Goal: Task Accomplishment & Management: Use online tool/utility

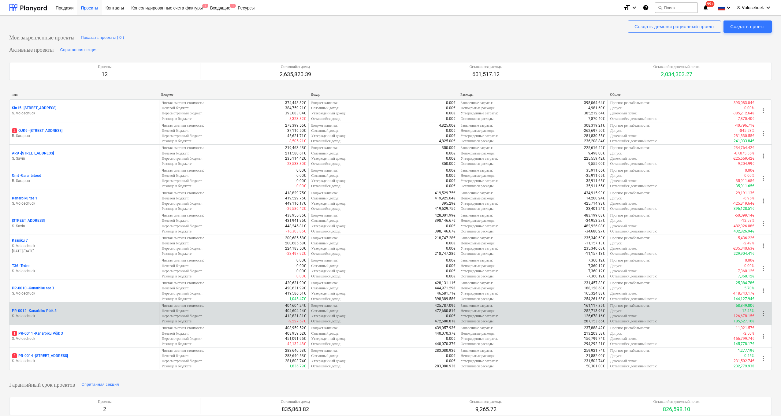
click at [66, 313] on p "S. Voloschuck" at bounding box center [84, 315] width 145 height 5
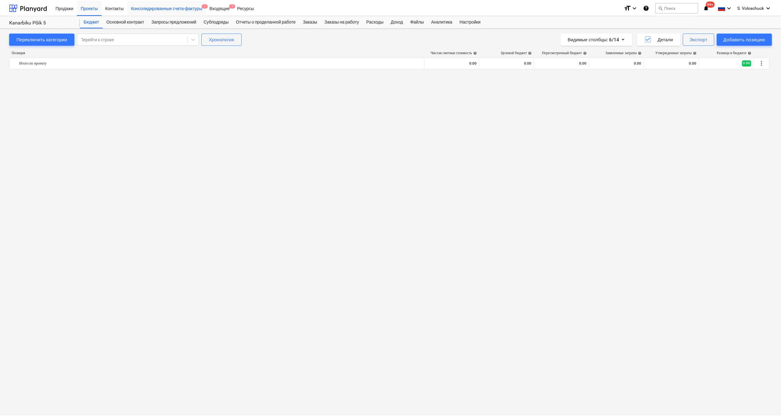
scroll to position [681, 0]
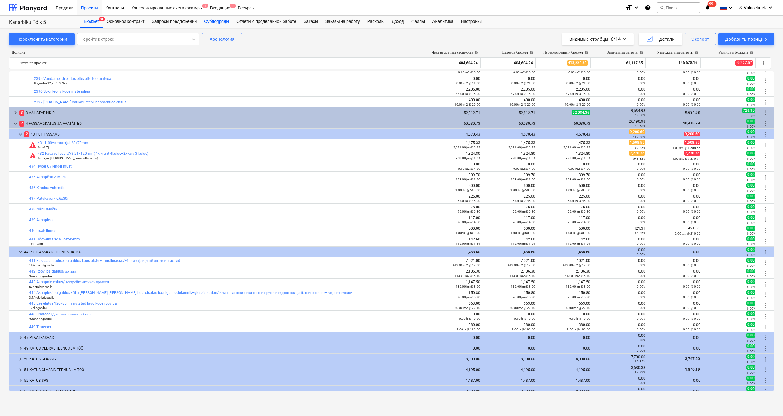
click at [225, 22] on div "Субподряды" at bounding box center [216, 22] width 32 height 12
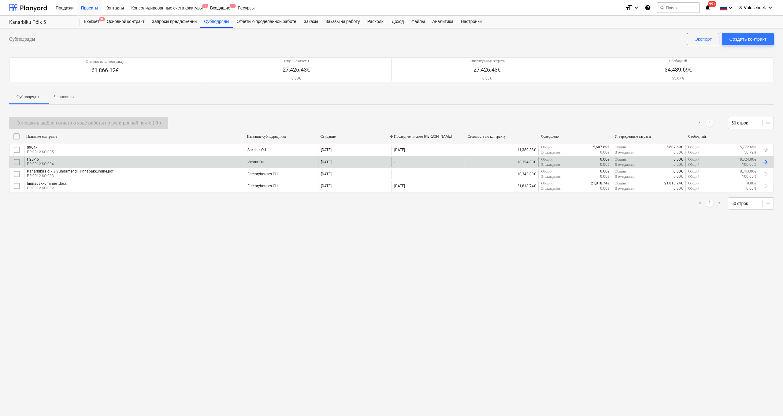
click at [258, 162] on div "Ventur OÜ" at bounding box center [255, 162] width 17 height 4
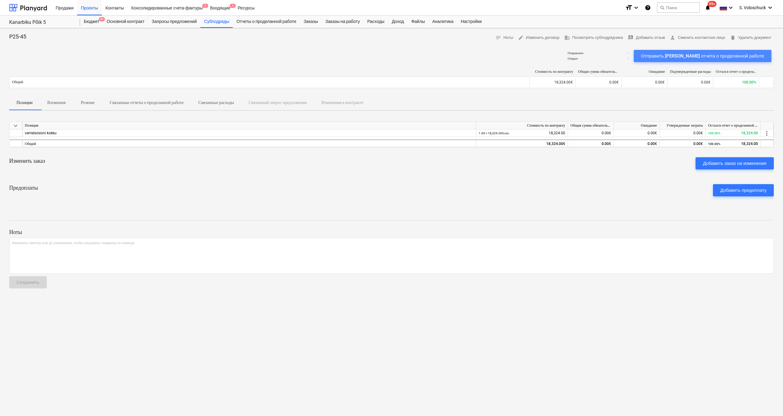
click at [453, 54] on div "Отправить [PERSON_NAME] отчета о проделанной работе" at bounding box center [702, 56] width 123 height 8
click at [88, 9] on div "Проекты" at bounding box center [89, 8] width 24 height 16
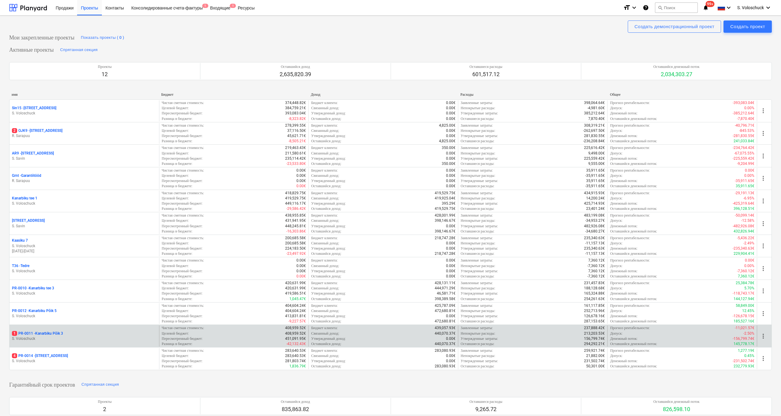
click at [92, 333] on div "1 PR-0011 - Kanarbiku Põik 3" at bounding box center [84, 333] width 145 height 5
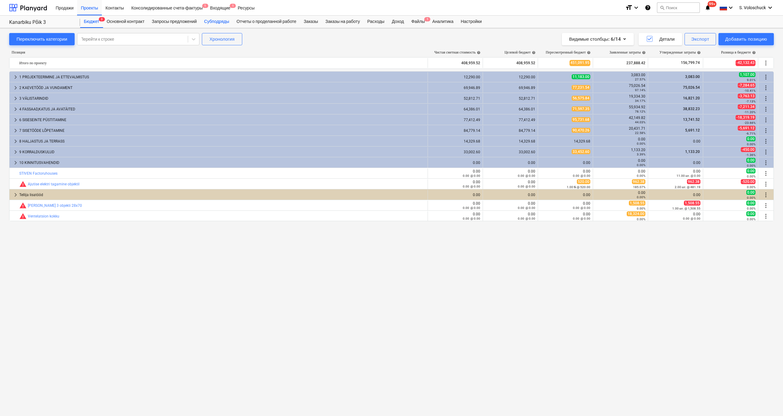
click at [220, 20] on div "Субподряды" at bounding box center [216, 22] width 32 height 12
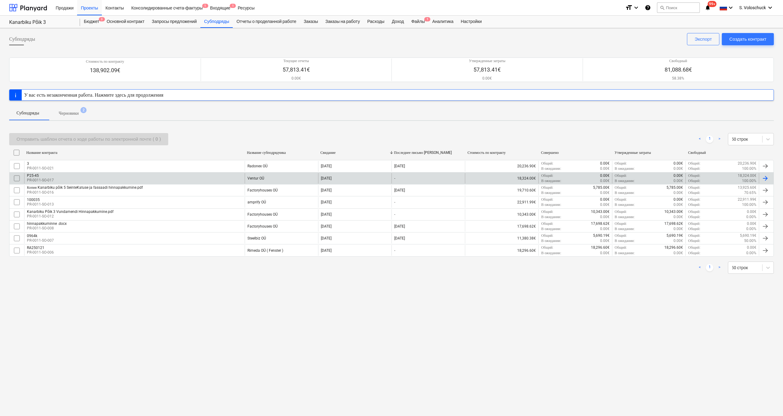
click at [254, 179] on div "Ventur OÜ" at bounding box center [255, 178] width 17 height 4
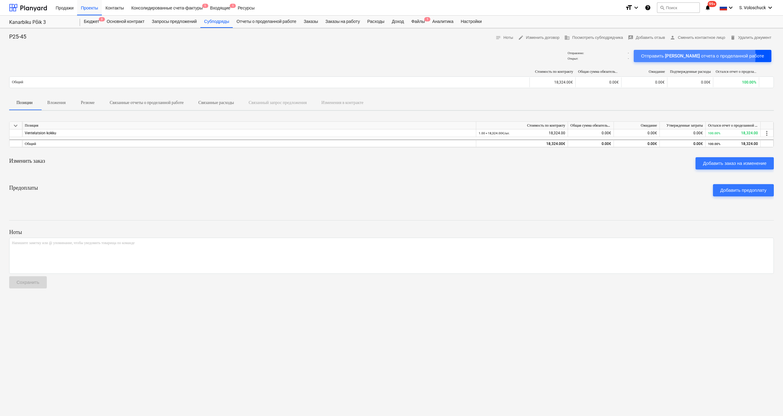
click at [453, 56] on div "Отправить [PERSON_NAME] отчета о проделанной работе" at bounding box center [702, 56] width 123 height 8
click at [93, 9] on div "Проекты" at bounding box center [89, 8] width 24 height 16
